Goal: Task Accomplishment & Management: Manage account settings

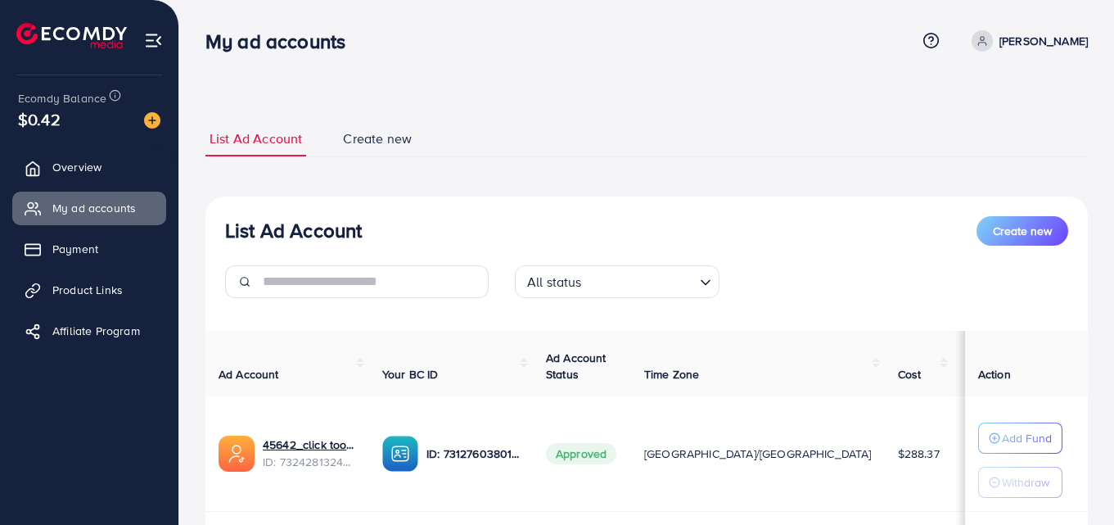
click at [1053, 38] on p "[PERSON_NAME]" at bounding box center [1043, 41] width 88 height 20
click at [982, 128] on span "Log out" at bounding box center [989, 134] width 44 height 20
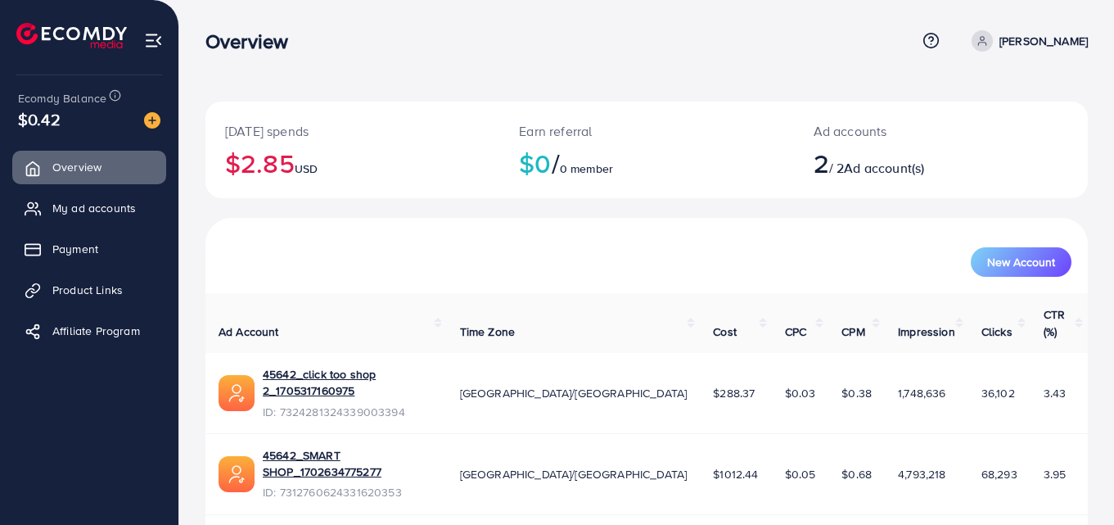
click at [1071, 14] on div "Overview Help Center Contact Support Term and policy About Us hammad raza Profi…" at bounding box center [557, 292] width 1114 height 584
click at [748, 43] on div "Overview" at bounding box center [560, 41] width 710 height 24
click at [115, 203] on span "My ad accounts" at bounding box center [97, 208] width 83 height 16
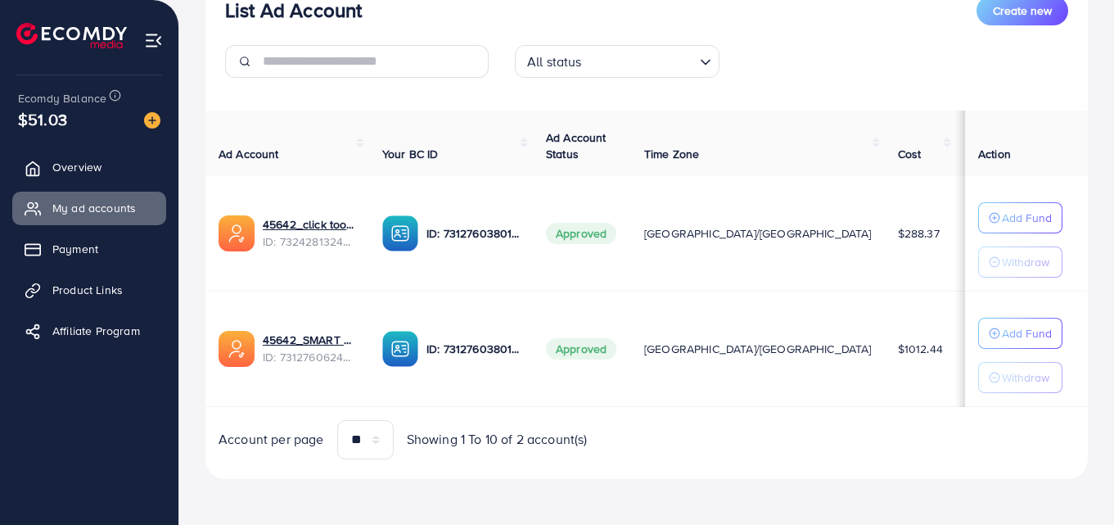
scroll to position [224, 0]
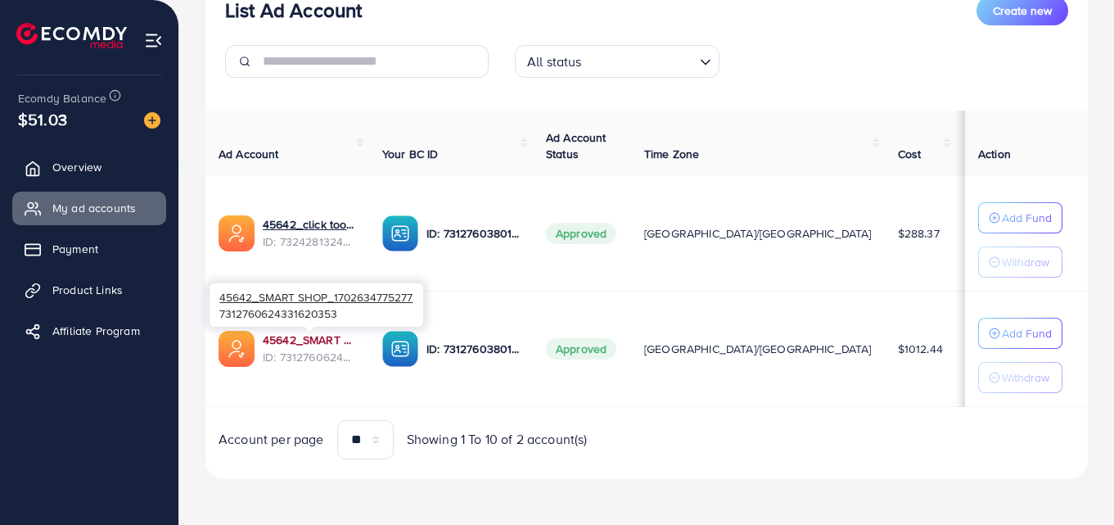
click at [331, 333] on link "45642_SMART SHOP_1702634775277" at bounding box center [309, 339] width 93 height 16
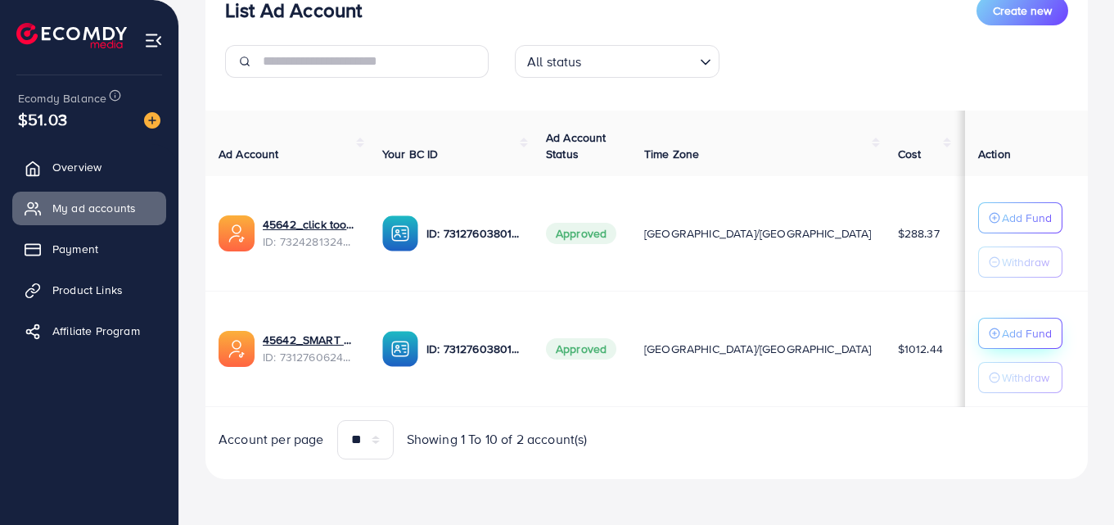
click at [1039, 330] on p "Add Fund" at bounding box center [1027, 333] width 50 height 20
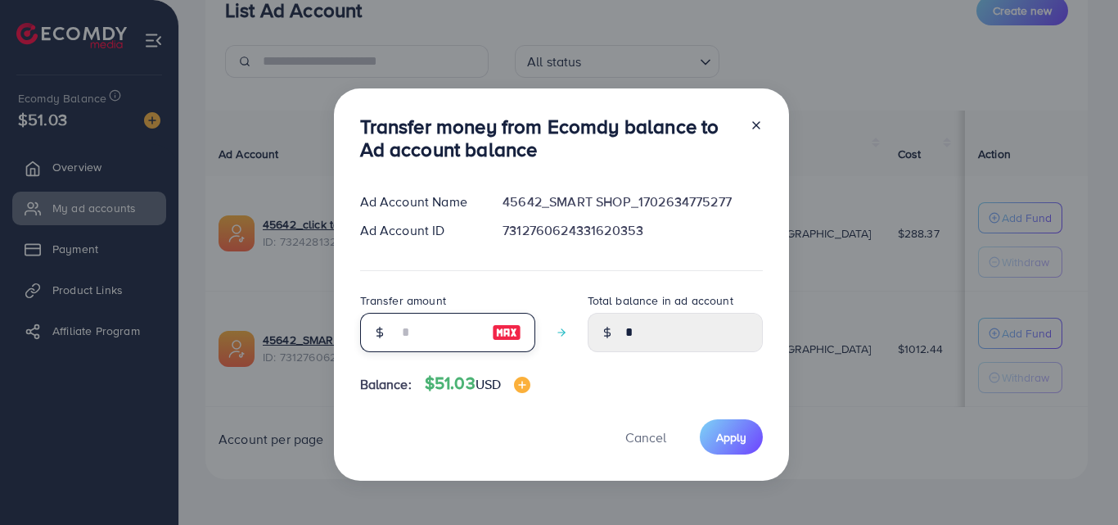
click at [437, 328] on input "number" at bounding box center [439, 332] width 82 height 39
type input "*"
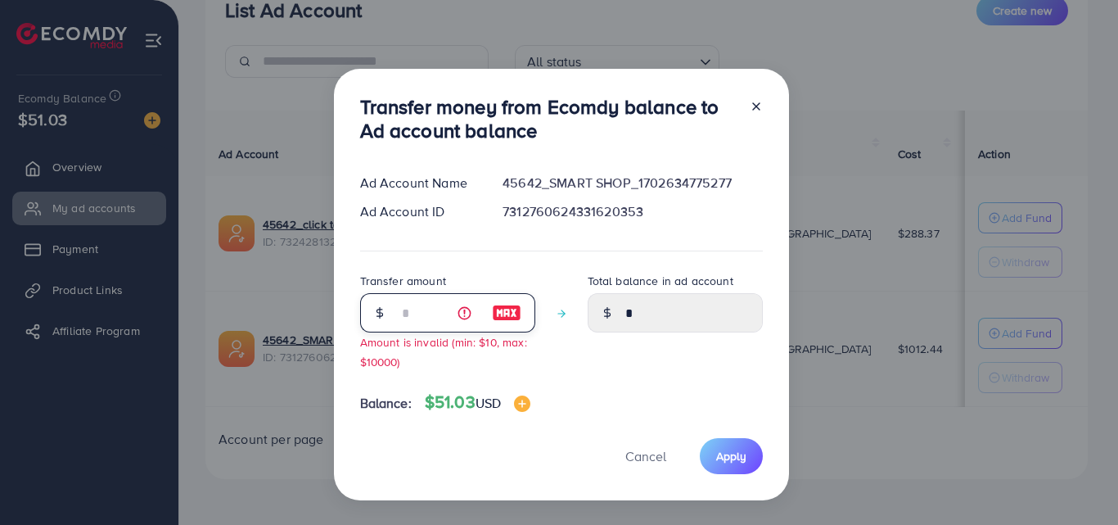
type input "****"
type input "**"
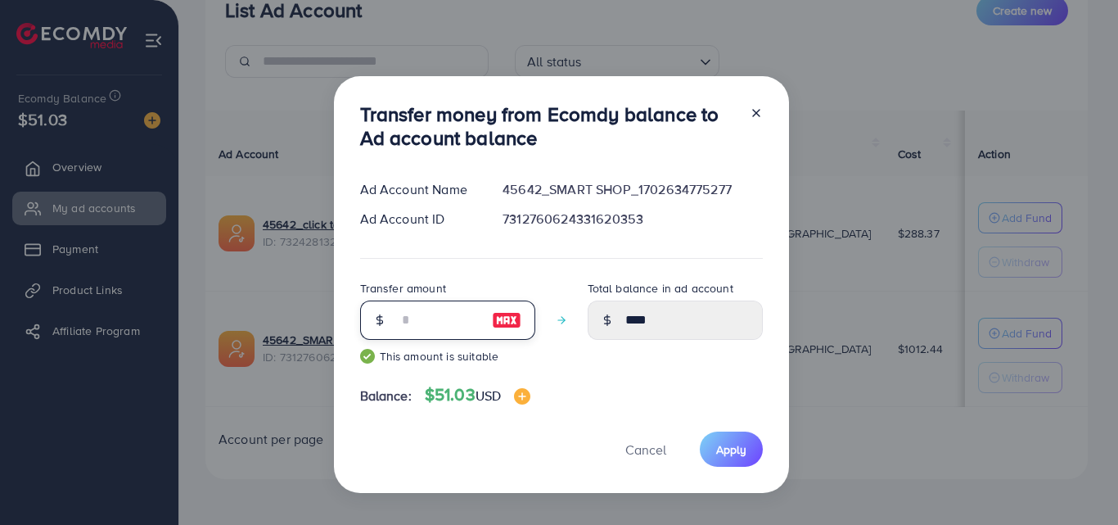
type input "*****"
type input "**"
click at [727, 454] on span "Apply" at bounding box center [731, 449] width 30 height 16
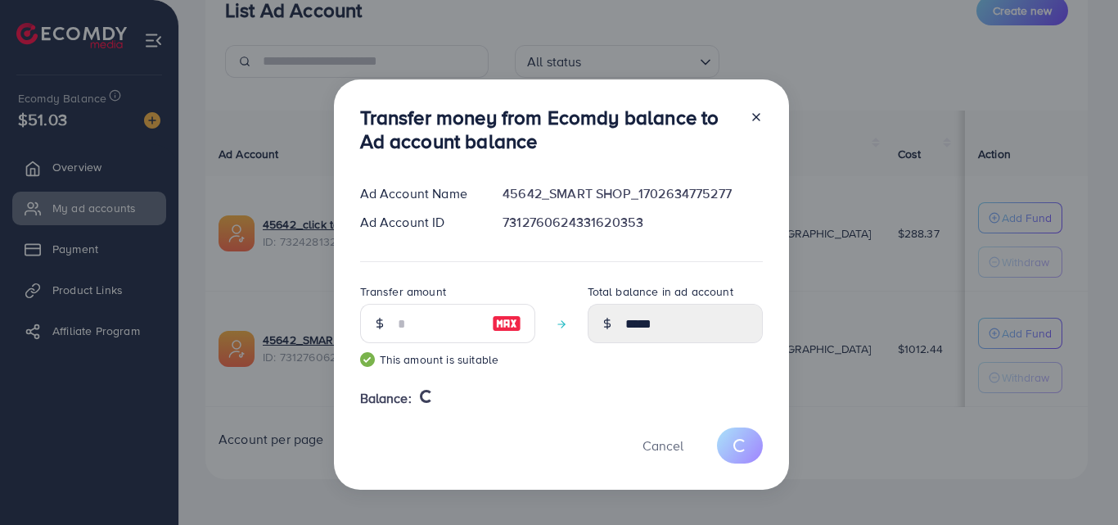
type input "*"
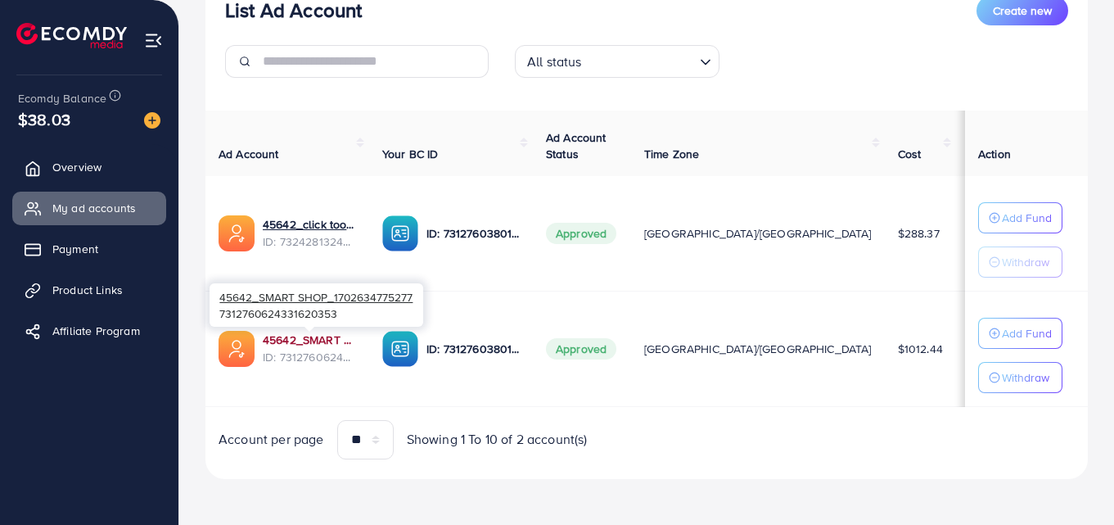
click at [304, 339] on link "45642_SMART SHOP_1702634775277" at bounding box center [309, 339] width 93 height 16
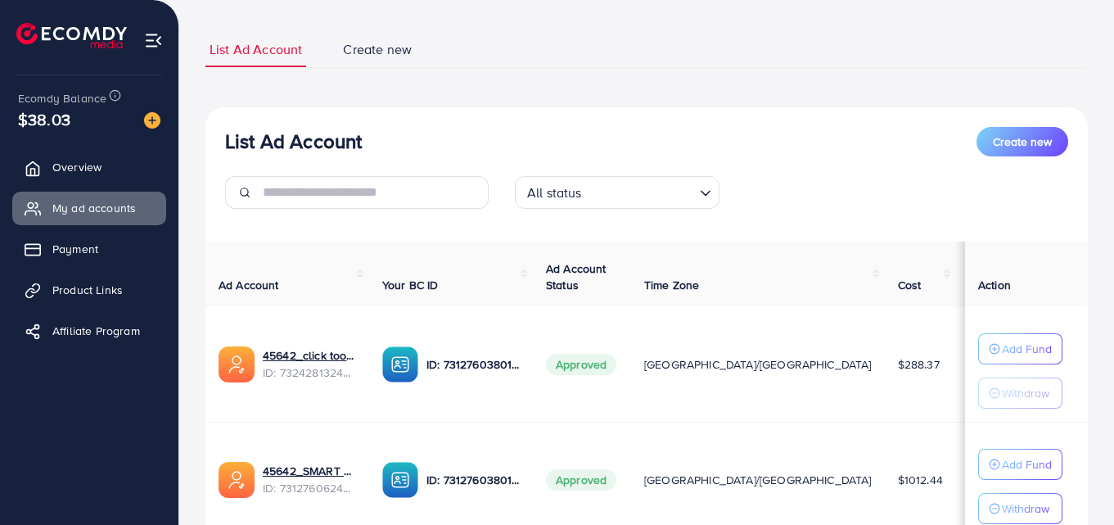
scroll to position [224, 0]
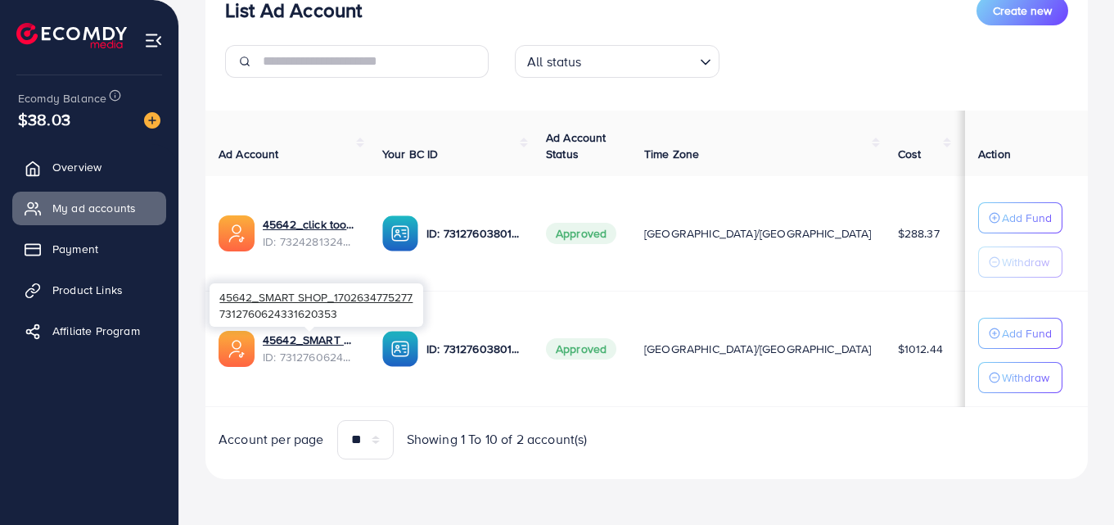
click at [310, 327] on div at bounding box center [309, 329] width 11 height 5
click at [310, 336] on link "45642_SMART SHOP_1702634775277" at bounding box center [309, 339] width 93 height 16
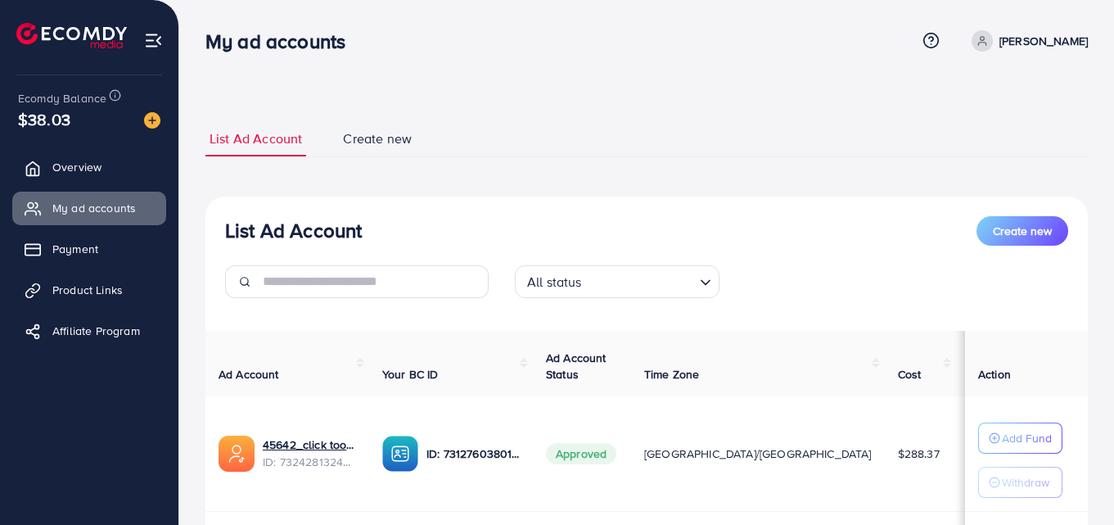
scroll to position [224, 0]
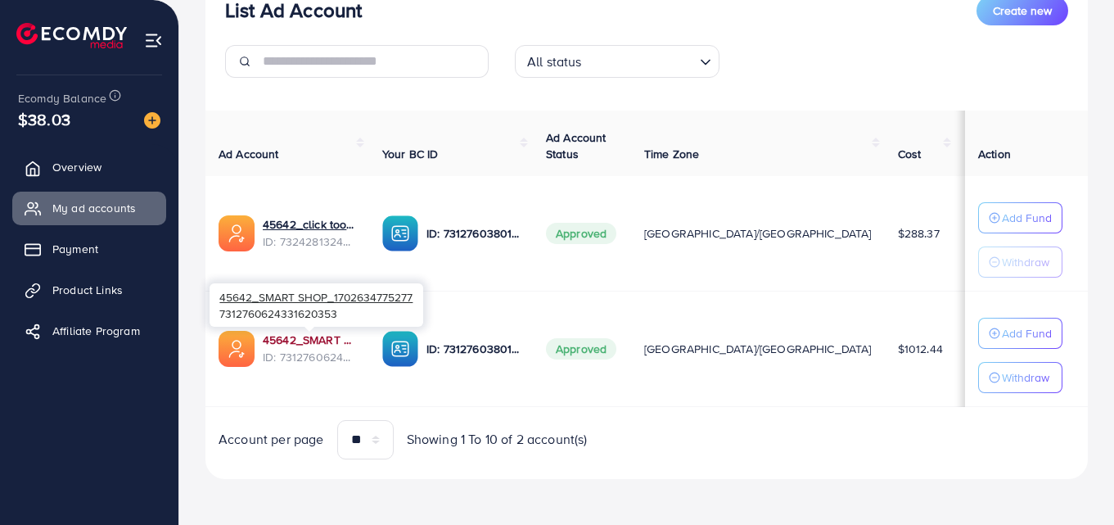
drag, startPoint x: 300, startPoint y: 327, endPoint x: 304, endPoint y: 336, distance: 11.0
click at [304, 304] on body "My ad accounts Help Center Contact Support Term and policy About Us [PERSON_NAM…" at bounding box center [557, 42] width 1114 height 525
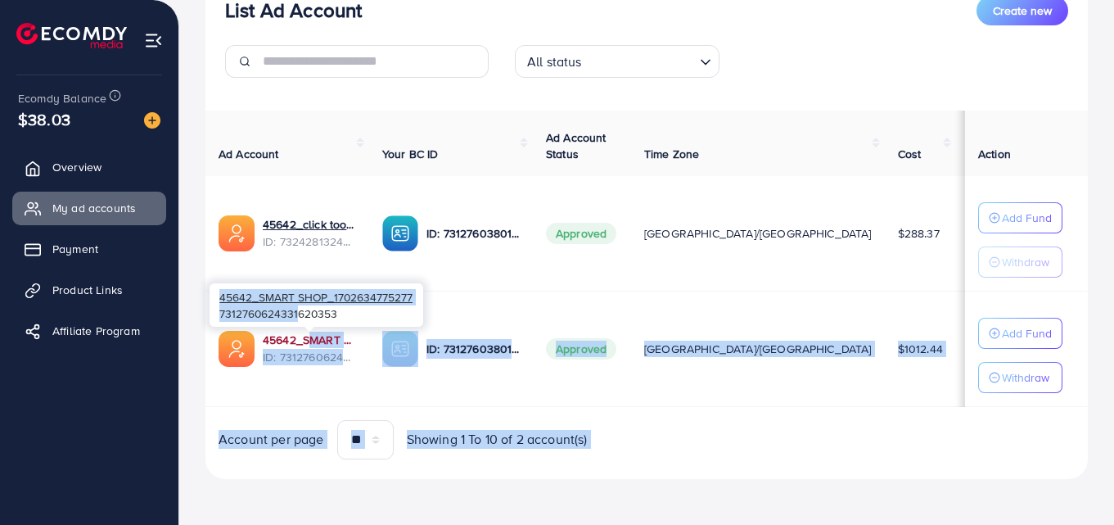
click at [306, 336] on link "45642_SMART SHOP_1702634775277" at bounding box center [309, 339] width 93 height 16
